Goal: Use online tool/utility: Utilize a website feature to perform a specific function

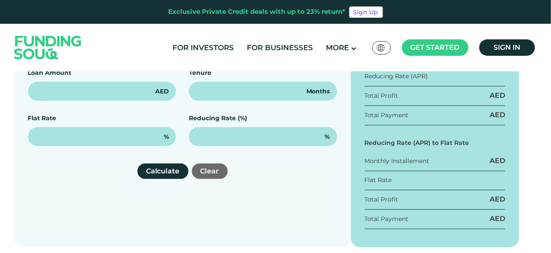
type input "100,000"
type input "12"
type input "15%"
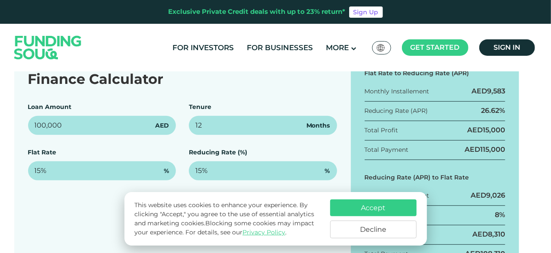
scroll to position [148, 0]
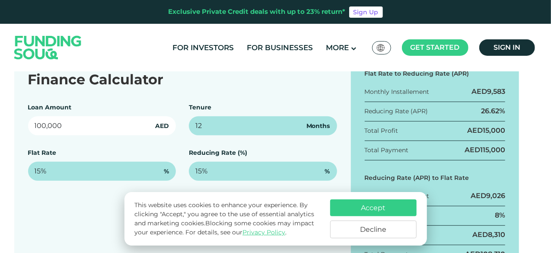
click at [122, 128] on input "100,000" at bounding box center [102, 125] width 148 height 19
click at [161, 132] on input "0" at bounding box center [102, 125] width 148 height 19
type input "24,835"
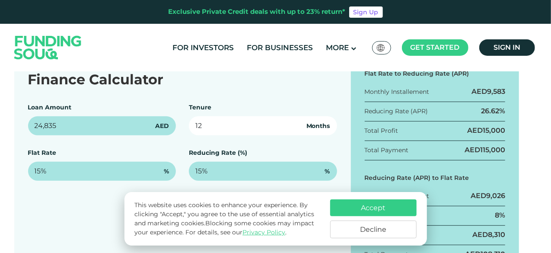
click at [259, 130] on input "12" at bounding box center [263, 125] width 148 height 19
type input "1"
type input "2"
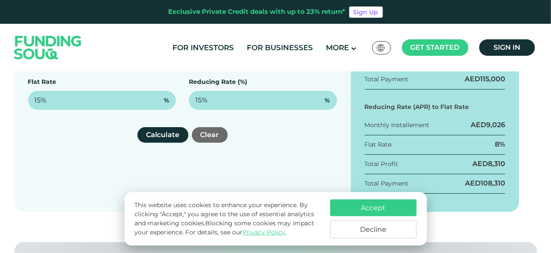
scroll to position [218, 0]
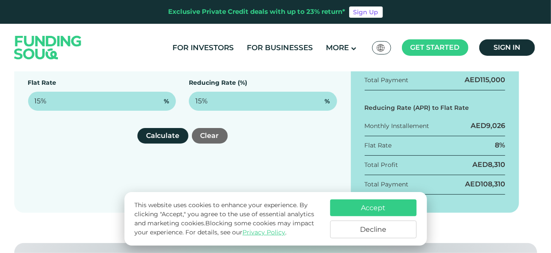
type input "36"
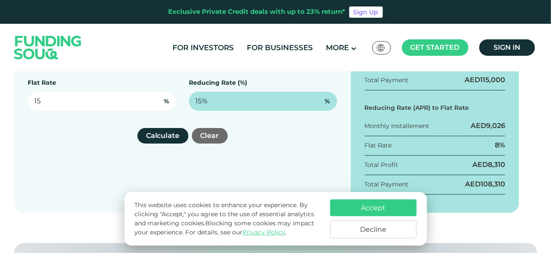
click at [97, 101] on input "15" at bounding box center [102, 101] width 148 height 19
type input "1"
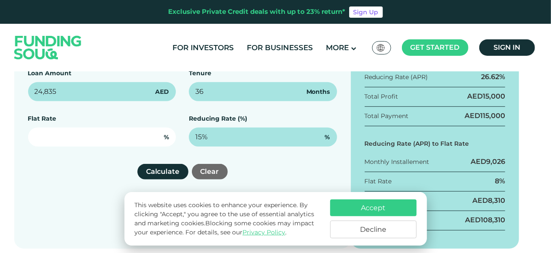
scroll to position [182, 0]
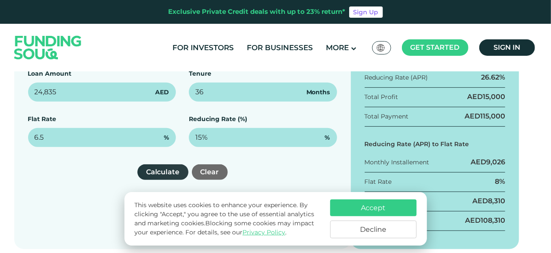
type input "6.5%"
click at [160, 172] on button "Calculate" at bounding box center [162, 172] width 51 height 16
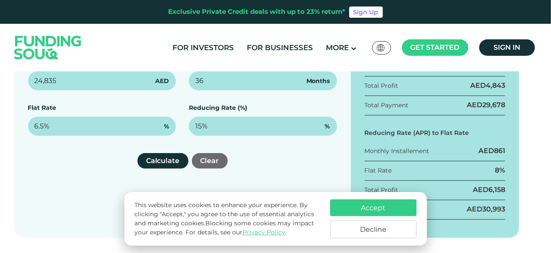
scroll to position [194, 0]
